Goal: Navigation & Orientation: Understand site structure

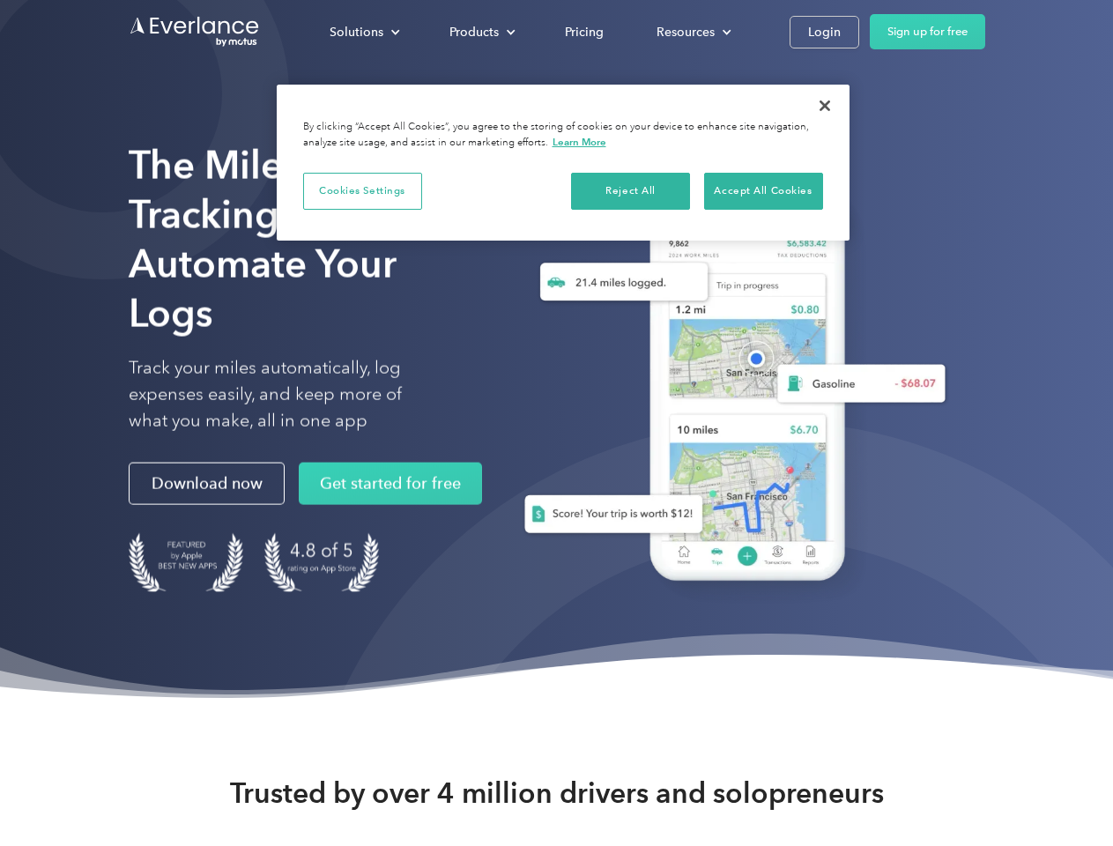
click at [364, 32] on div "Solutions" at bounding box center [357, 32] width 54 height 22
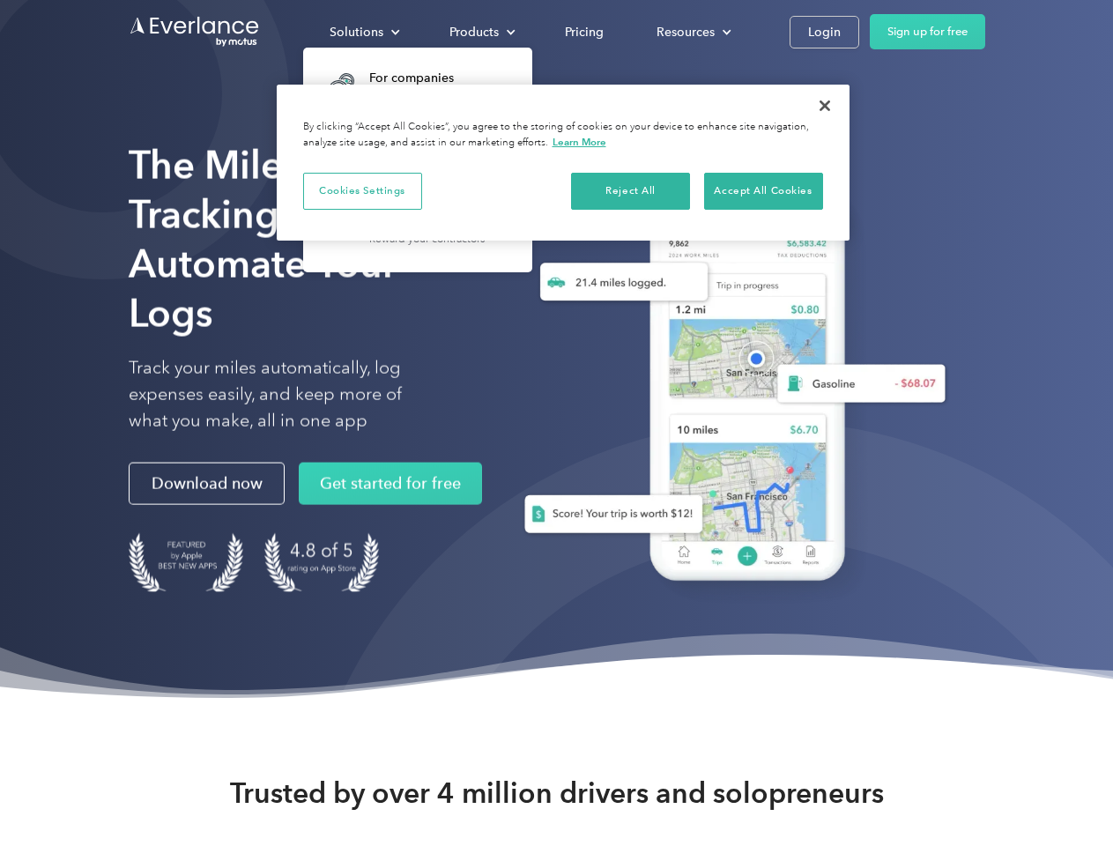
click at [480, 32] on div "Products" at bounding box center [473, 32] width 49 height 22
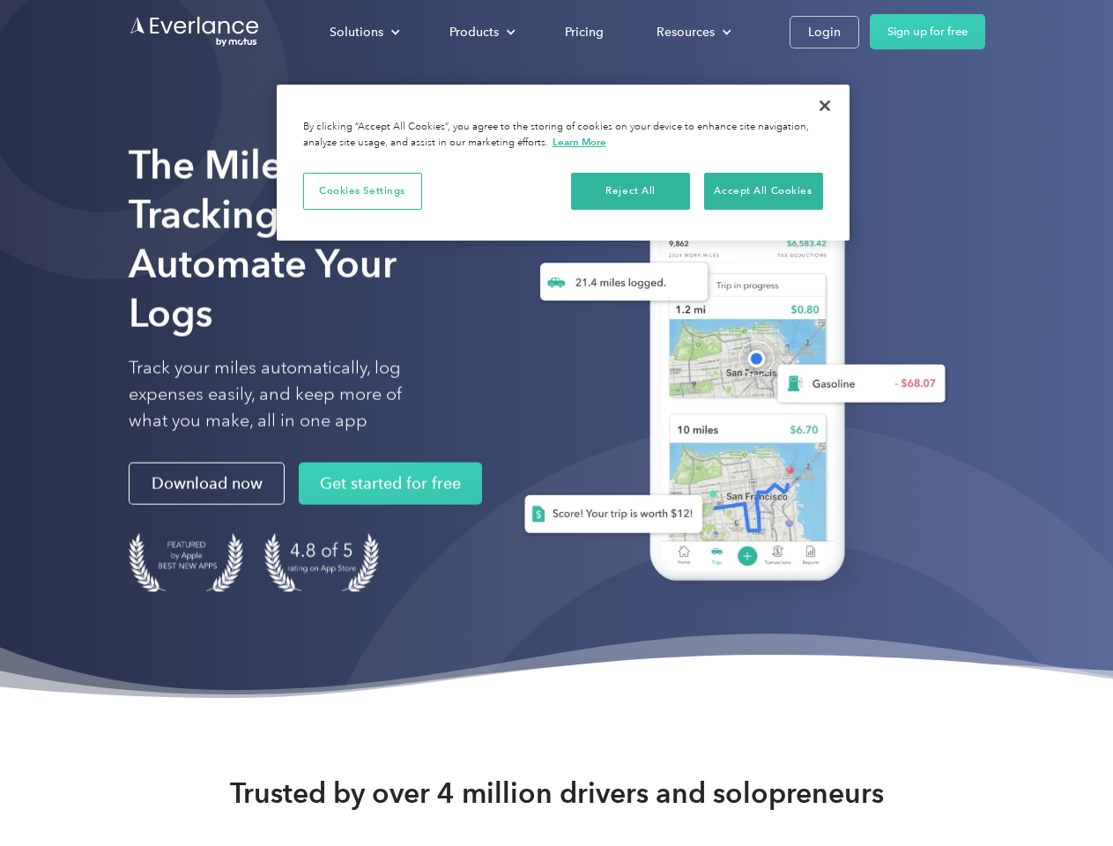
click at [692, 32] on div "Resources" at bounding box center [685, 32] width 58 height 22
click at [362, 190] on button "Cookies Settings" at bounding box center [362, 191] width 119 height 37
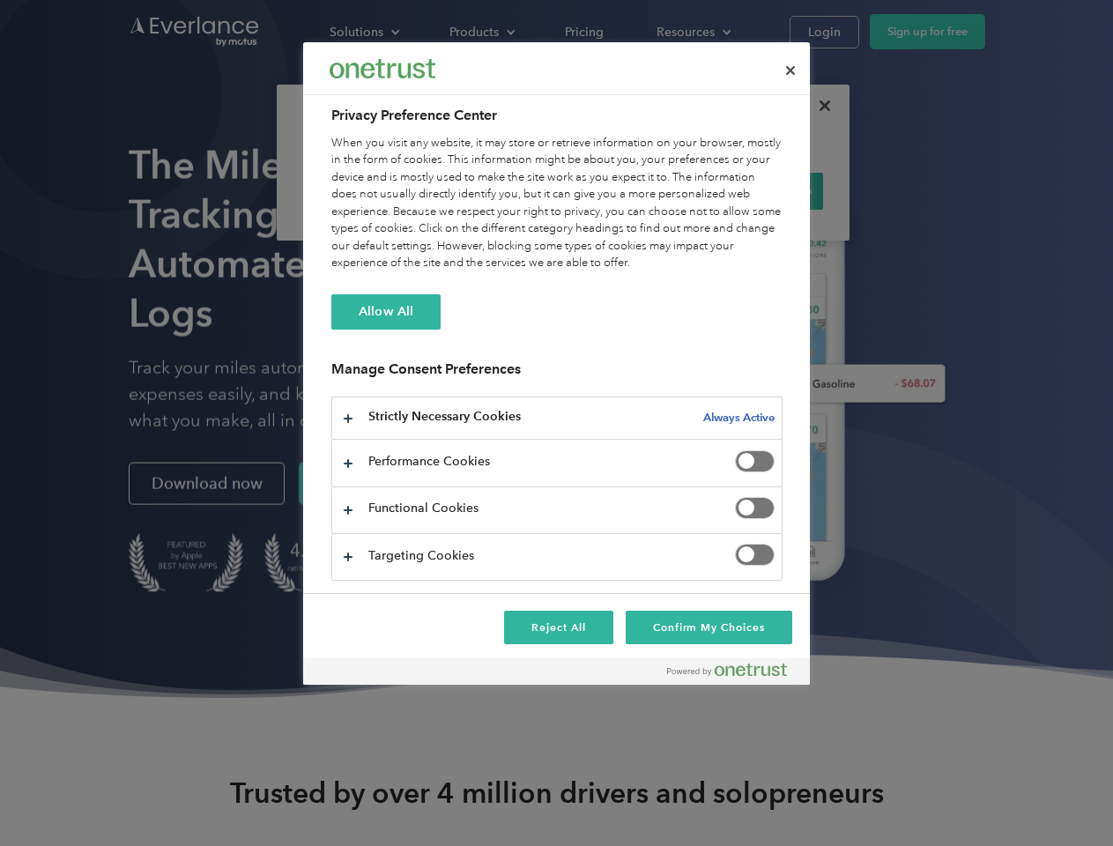
click at [631, 190] on div "When you visit any website, it may store or retrieve information on your browse…" at bounding box center [556, 203] width 451 height 137
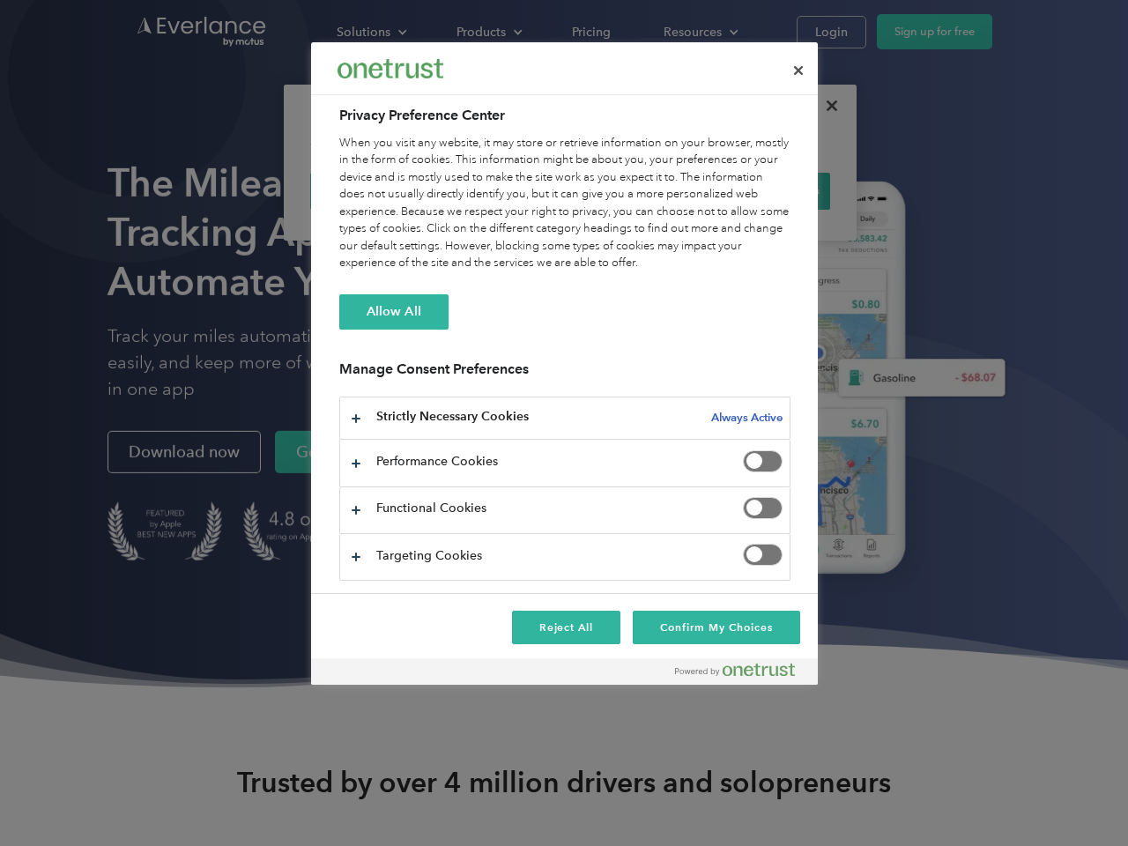
click at [763, 190] on div "When you visit any website, it may store or retrieve information on your browse…" at bounding box center [564, 203] width 451 height 137
click at [825, 106] on div at bounding box center [564, 423] width 1128 height 846
